Goal: Task Accomplishment & Management: Use online tool/utility

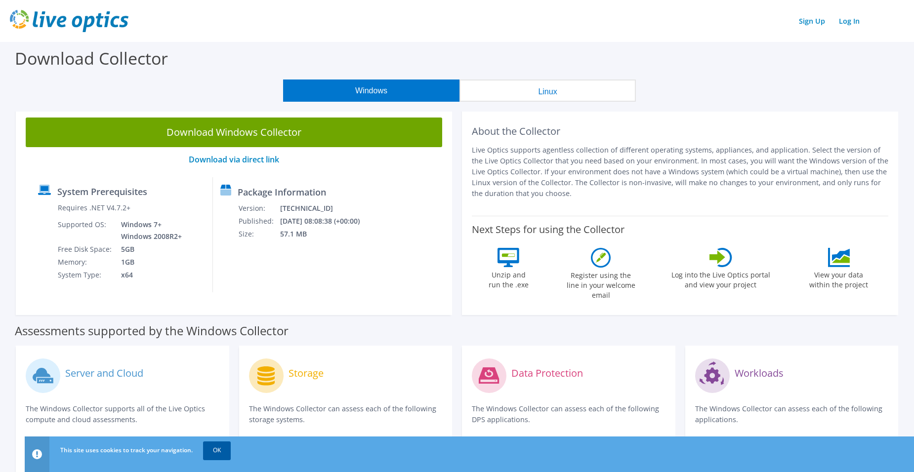
click at [225, 450] on link "OK" at bounding box center [217, 450] width 28 height 18
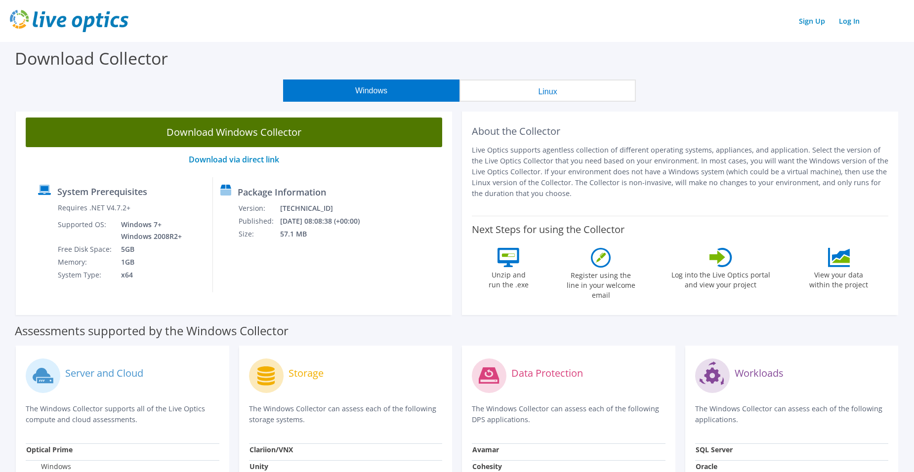
click at [271, 131] on link "Download Windows Collector" at bounding box center [234, 133] width 416 height 30
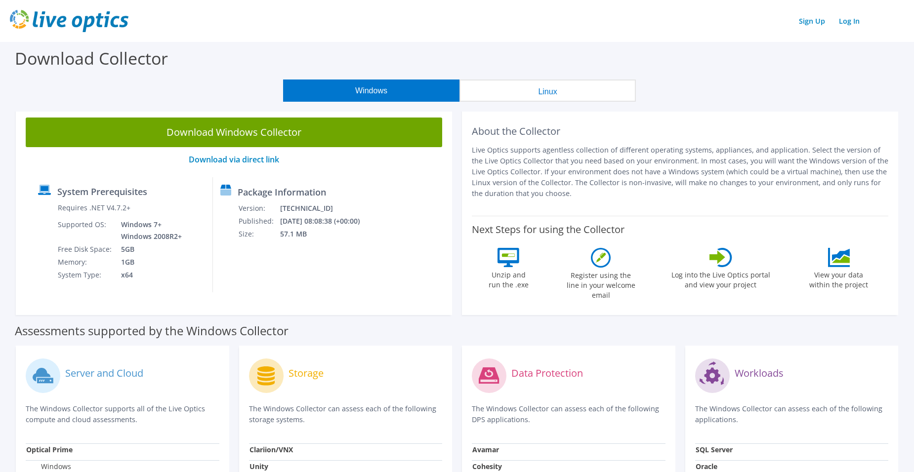
click at [866, 34] on header "Sign Up Log In" at bounding box center [457, 21] width 914 height 42
click at [851, 19] on link "Log In" at bounding box center [849, 21] width 31 height 14
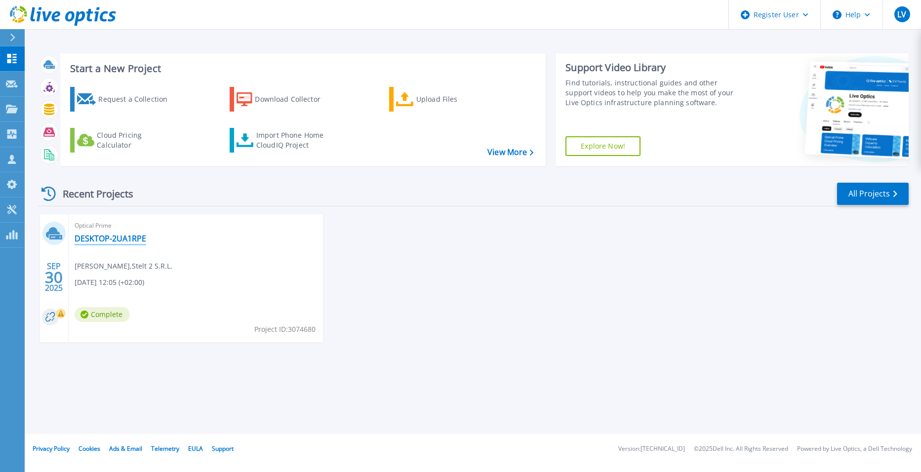
click at [105, 237] on link "DESKTOP-2UA1RPE" at bounding box center [111, 239] width 72 height 10
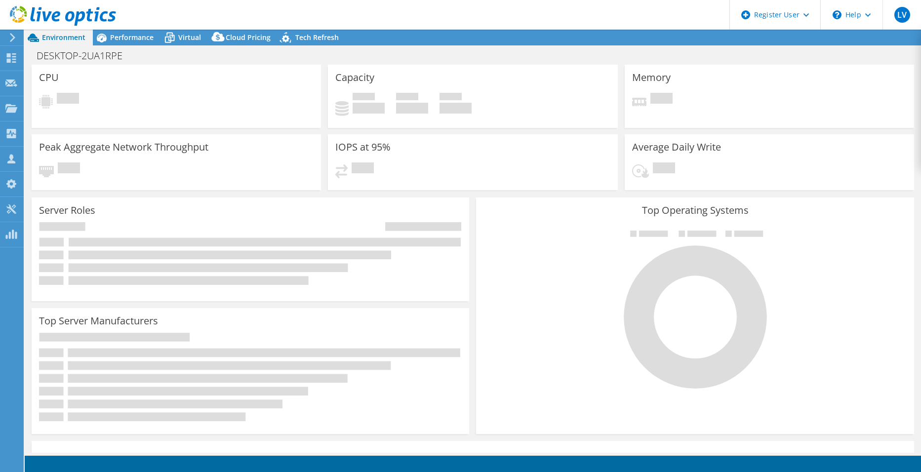
select select "USD"
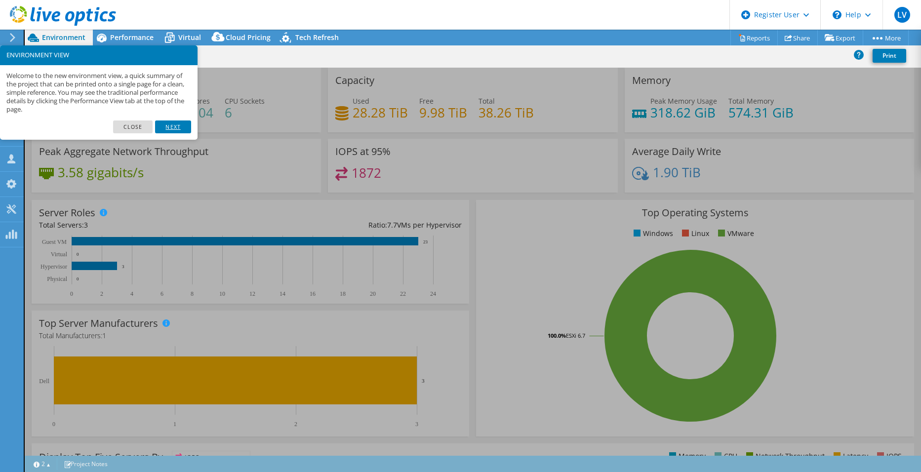
click at [178, 125] on link "Next" at bounding box center [173, 126] width 36 height 13
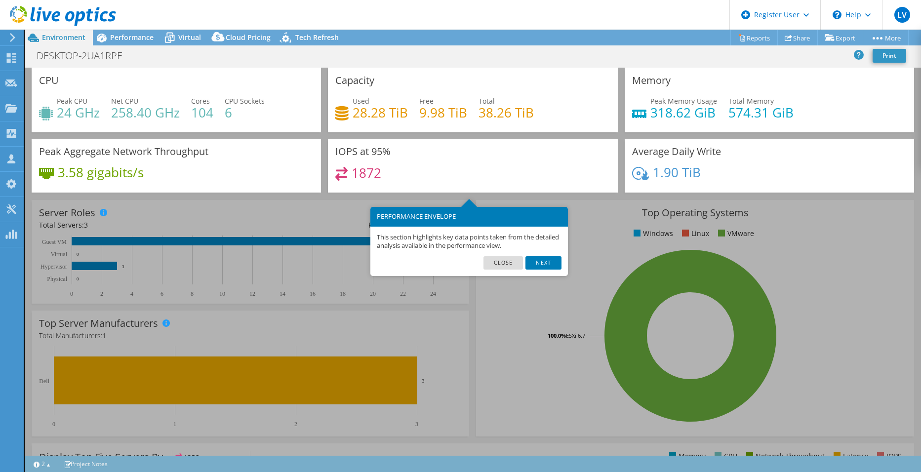
click at [538, 267] on link "Next" at bounding box center [543, 262] width 36 height 13
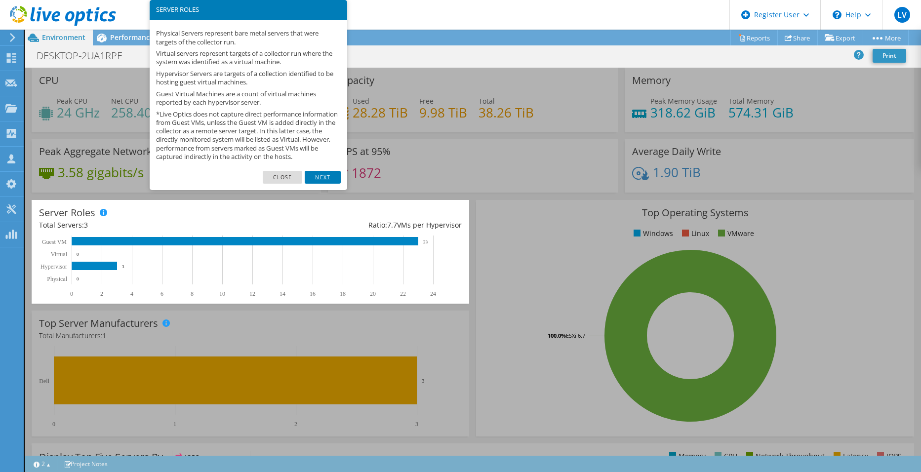
click at [323, 184] on link "Next" at bounding box center [323, 177] width 36 height 13
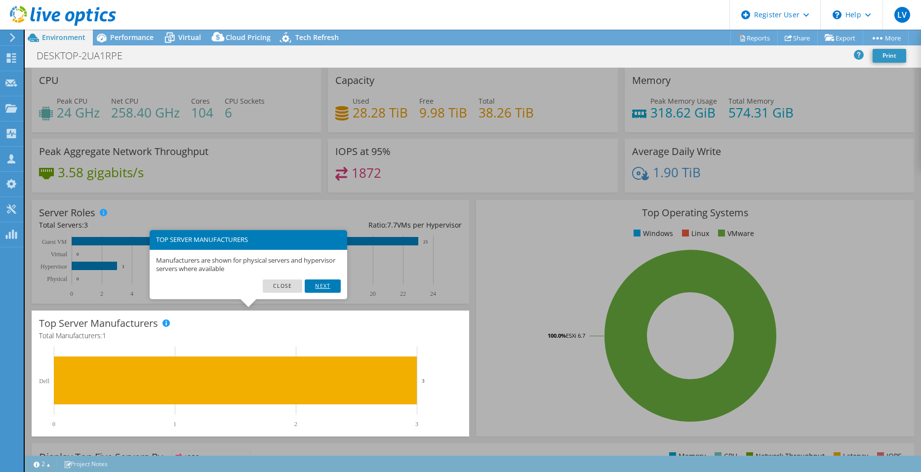
click at [323, 282] on link "Next" at bounding box center [323, 286] width 36 height 13
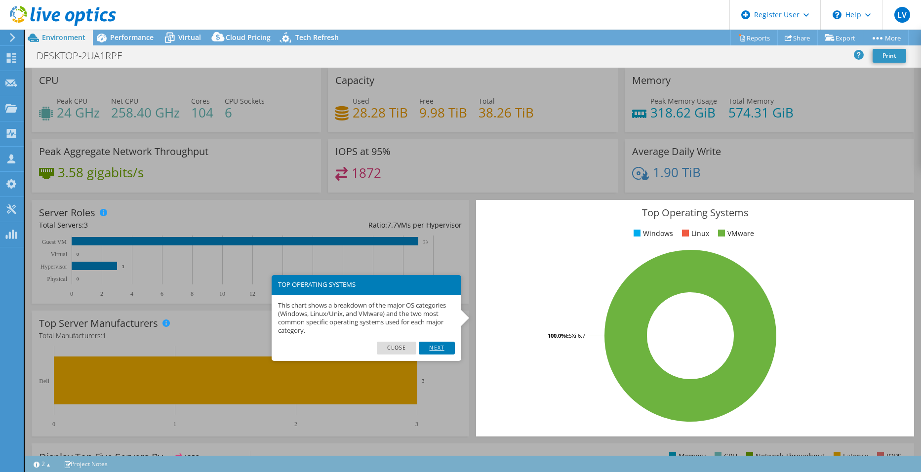
click at [427, 343] on link "Next" at bounding box center [437, 348] width 36 height 13
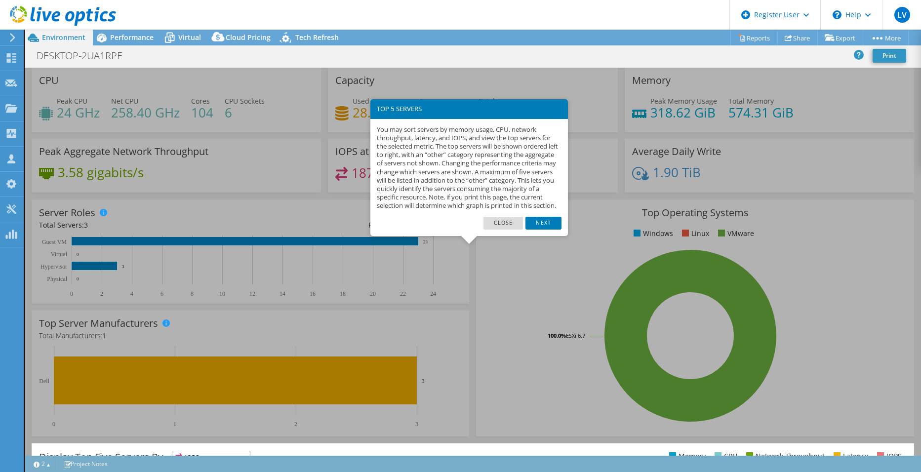
scroll to position [187, 0]
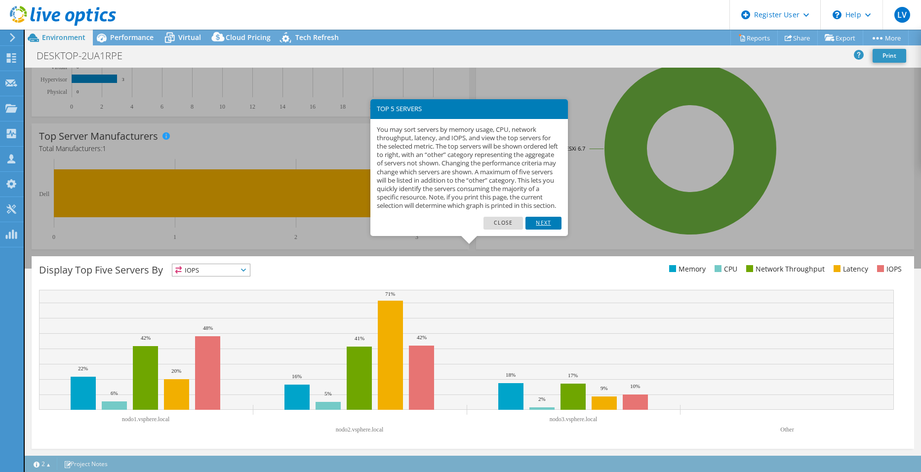
click at [539, 230] on link "Next" at bounding box center [543, 223] width 36 height 13
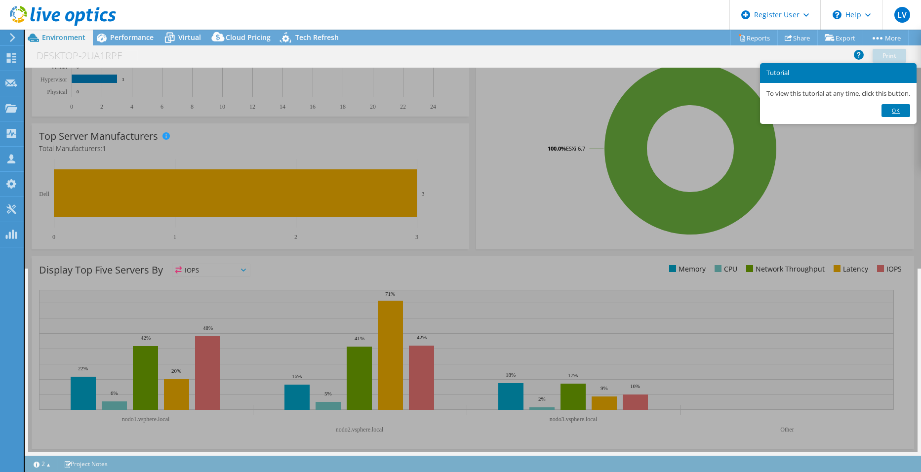
click at [893, 111] on link "Ok" at bounding box center [895, 110] width 29 height 13
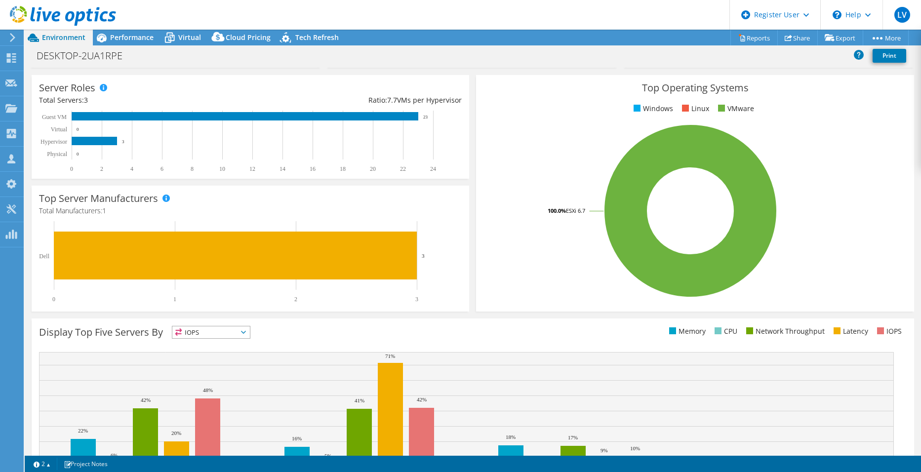
scroll to position [0, 0]
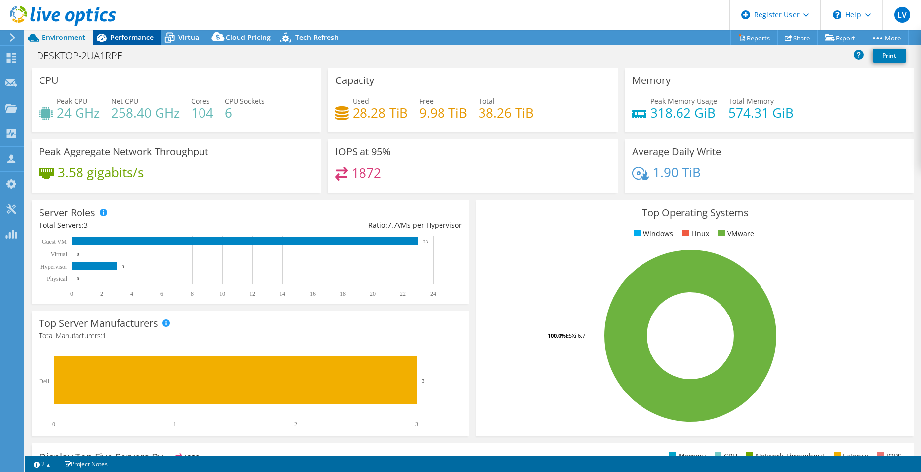
click at [115, 40] on span "Performance" at bounding box center [131, 37] width 43 height 9
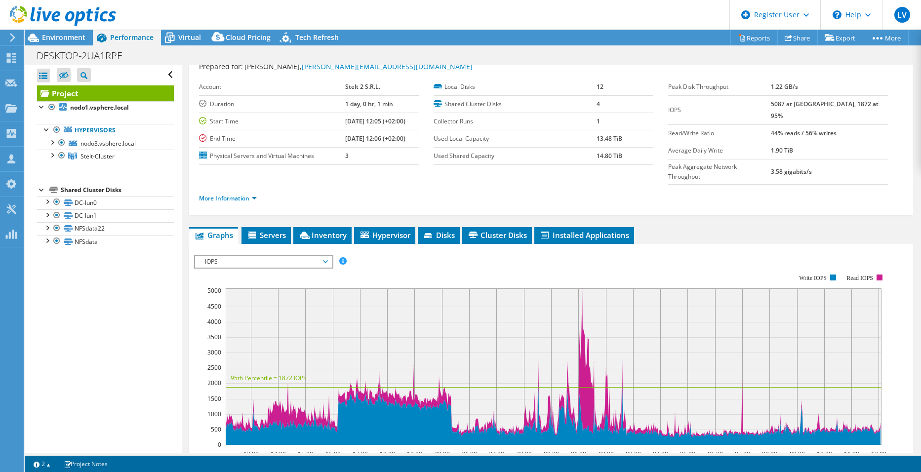
scroll to position [49, 0]
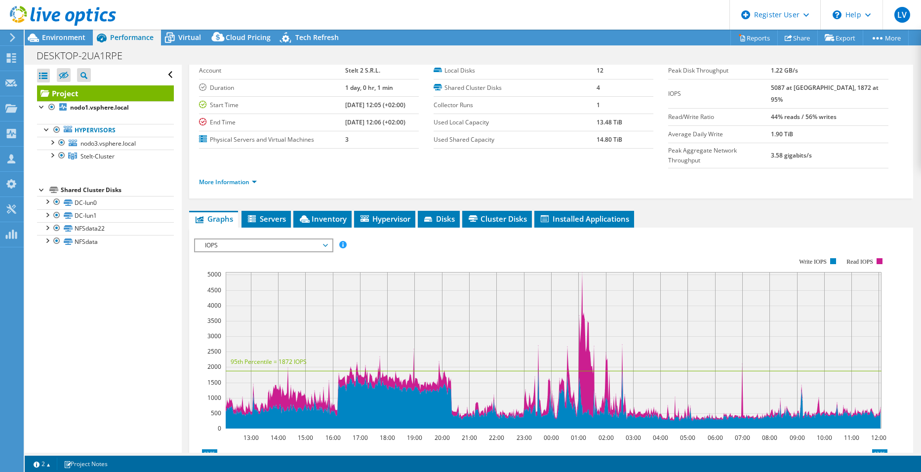
click at [276, 240] on span "IOPS" at bounding box center [263, 246] width 127 height 12
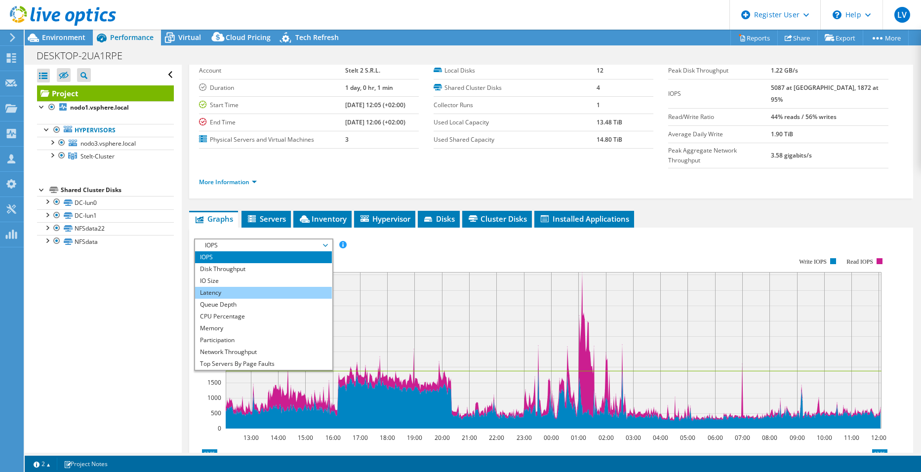
click at [264, 287] on li "Latency" at bounding box center [263, 293] width 137 height 12
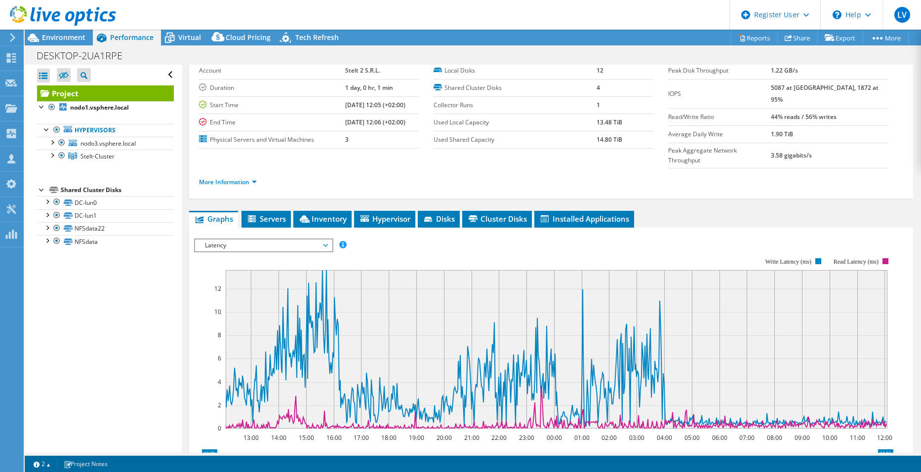
click at [280, 240] on span "Latency" at bounding box center [263, 246] width 127 height 12
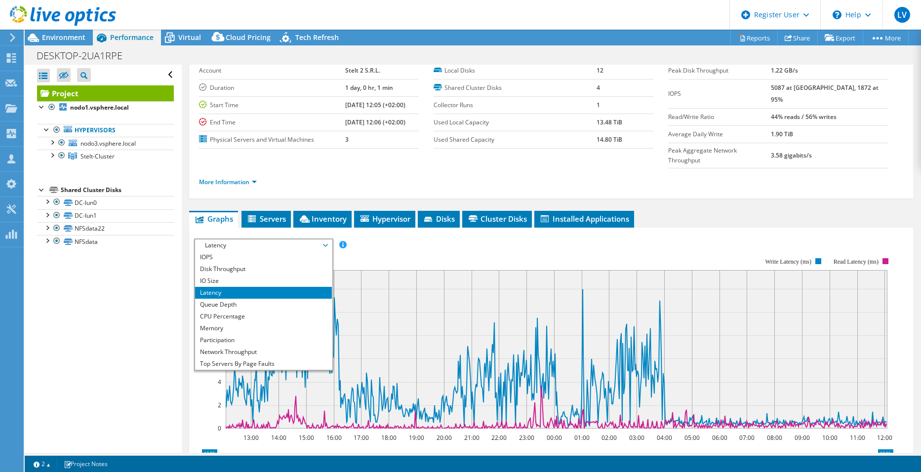
click at [439, 270] on rect at bounding box center [557, 349] width 662 height 159
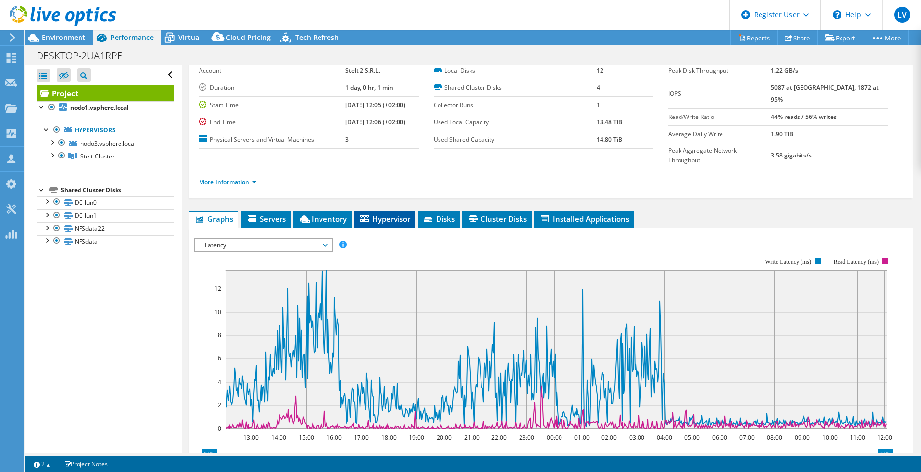
click at [403, 214] on span "Hypervisor" at bounding box center [384, 219] width 51 height 10
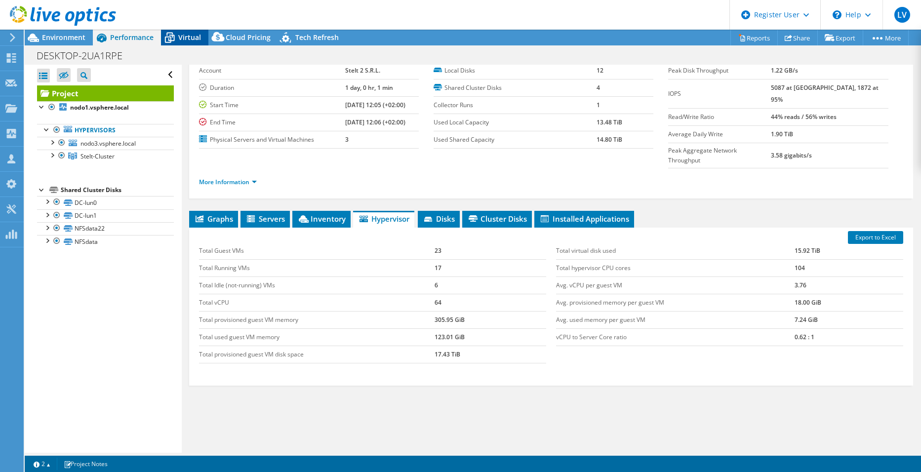
click at [170, 36] on icon at bounding box center [170, 39] width 10 height 8
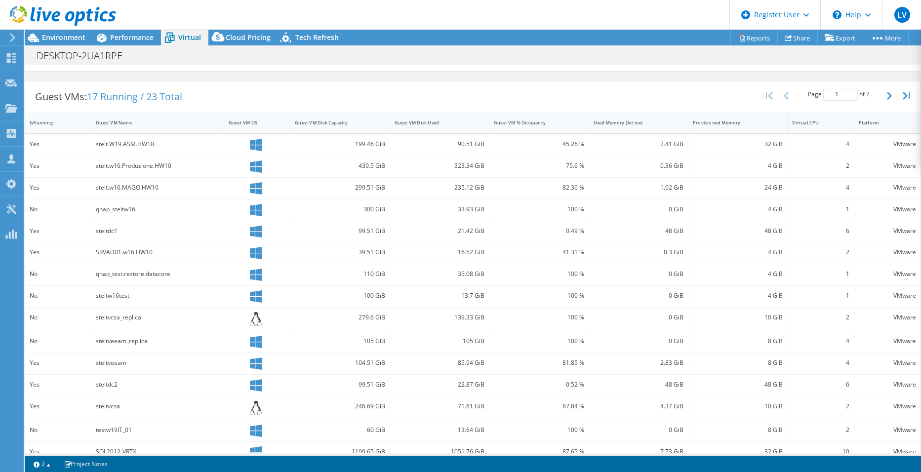
scroll to position [193, 0]
